Goal: Task Accomplishment & Management: Manage account settings

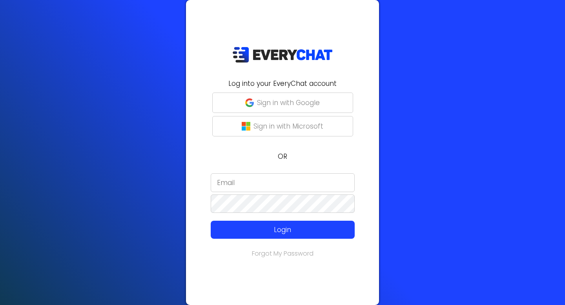
type input "[EMAIL_ADDRESS][DOMAIN_NAME]"
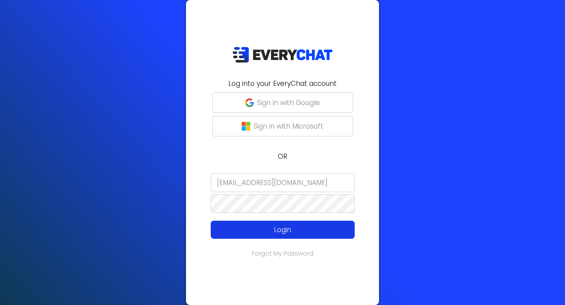
click at [285, 227] on p "Login" at bounding box center [282, 230] width 115 height 10
type input "[EMAIL_ADDRESS][DOMAIN_NAME]"
click at [290, 231] on p "Login" at bounding box center [282, 230] width 115 height 10
click at [206, 119] on p "Login" at bounding box center [282, 230] width 115 height 10
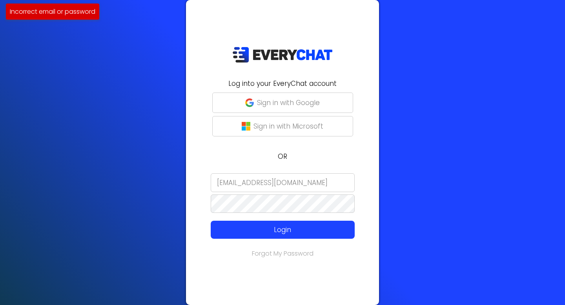
click at [206, 119] on input "[EMAIL_ADDRESS][DOMAIN_NAME]" at bounding box center [283, 183] width 144 height 19
click at [191, 119] on div at bounding box center [191, 259] width 0 height 0
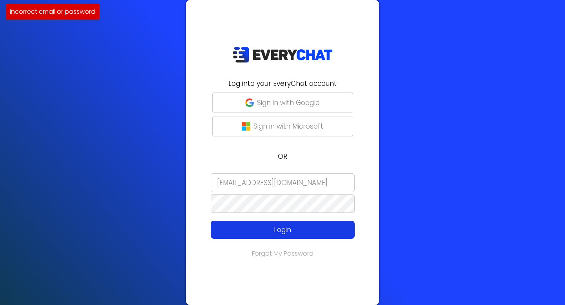
click at [206, 119] on button "Login" at bounding box center [283, 230] width 144 height 18
click at [206, 119] on p "Login" at bounding box center [282, 230] width 115 height 10
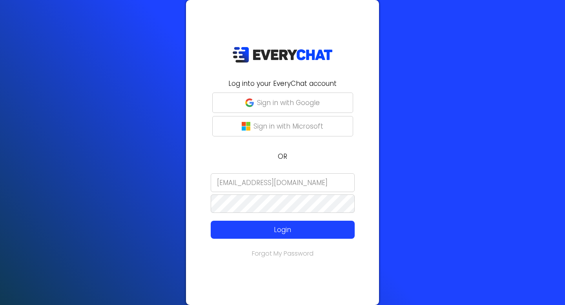
click at [206, 119] on input "[EMAIL_ADDRESS][DOMAIN_NAME]" at bounding box center [283, 183] width 144 height 19
type input "info@jamisonlawncare.com"
drag, startPoint x: 324, startPoint y: 271, endPoint x: 318, endPoint y: 251, distance: 20.6
click at [206, 119] on div "Log into your EveryChat account Sign in with Google Sign in with Microsoft OR i…" at bounding box center [282, 152] width 193 height 305
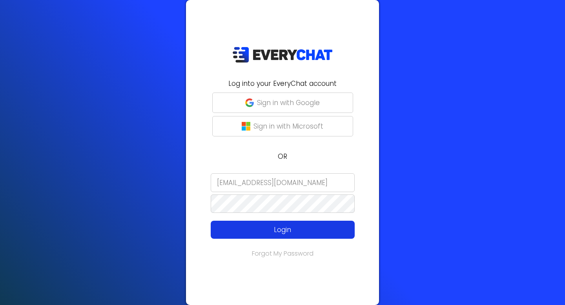
click at [206, 119] on p "Login" at bounding box center [282, 230] width 115 height 10
